Goal: Task Accomplishment & Management: Use online tool/utility

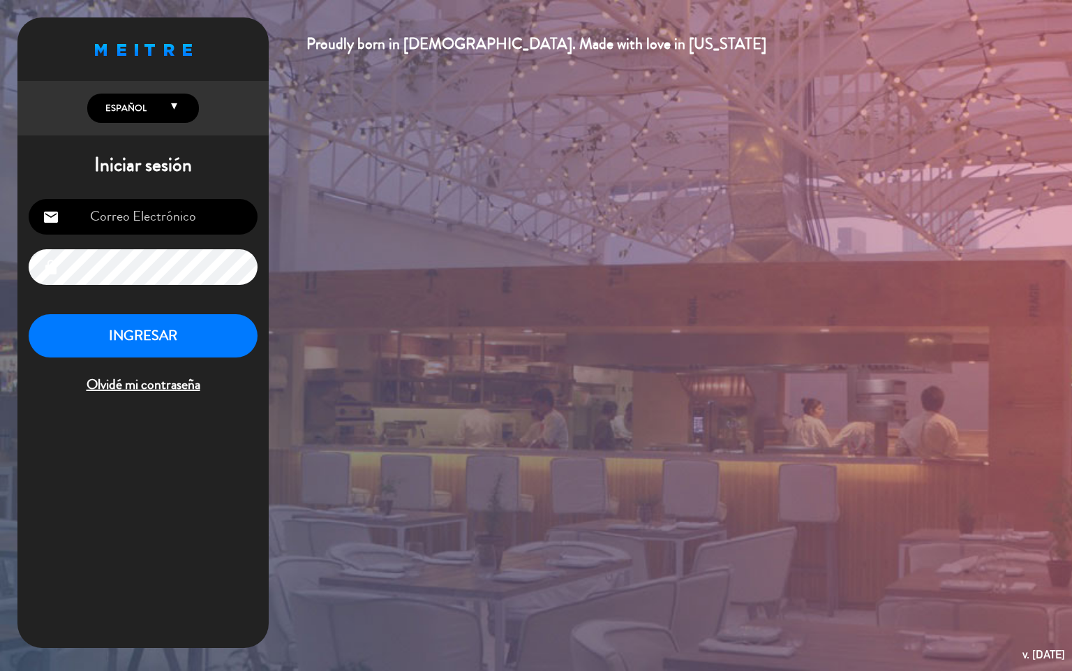
type input "[EMAIL_ADDRESS][DOMAIN_NAME]"
click at [189, 325] on button "INGRESAR" at bounding box center [143, 336] width 229 height 44
click at [206, 354] on button "INGRESAR" at bounding box center [143, 336] width 229 height 44
click at [191, 348] on button "INGRESAR" at bounding box center [143, 336] width 229 height 44
click at [214, 338] on button "INGRESAR" at bounding box center [143, 336] width 229 height 44
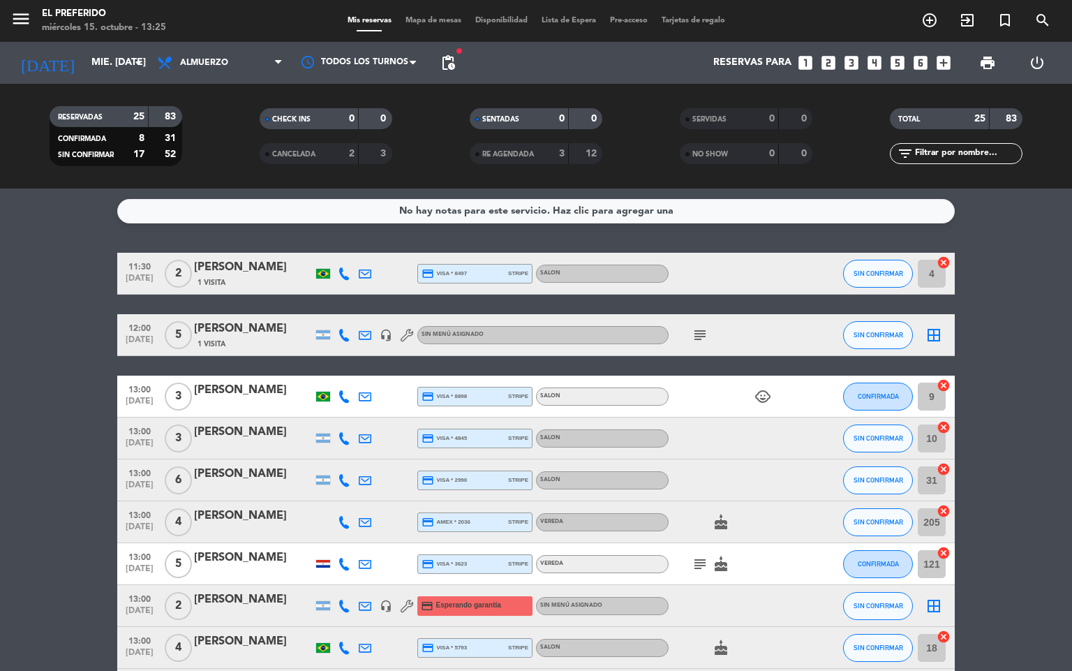
click at [832, 59] on icon "looks_two" at bounding box center [829, 63] width 18 height 18
click at [830, 61] on icon "looks_two" at bounding box center [829, 63] width 18 height 18
click at [832, 59] on icon "looks_two" at bounding box center [829, 63] width 18 height 18
